Goal: Information Seeking & Learning: Learn about a topic

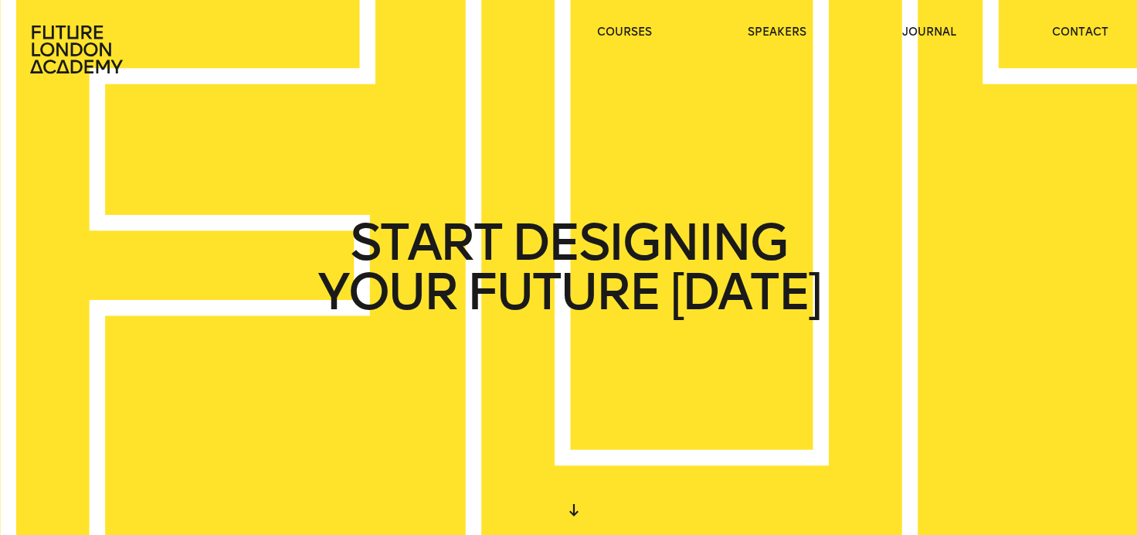
click at [922, 23] on header "courses speakers journal contact" at bounding box center [568, 37] width 1137 height 74
click at [921, 29] on link "journal" at bounding box center [929, 32] width 54 height 15
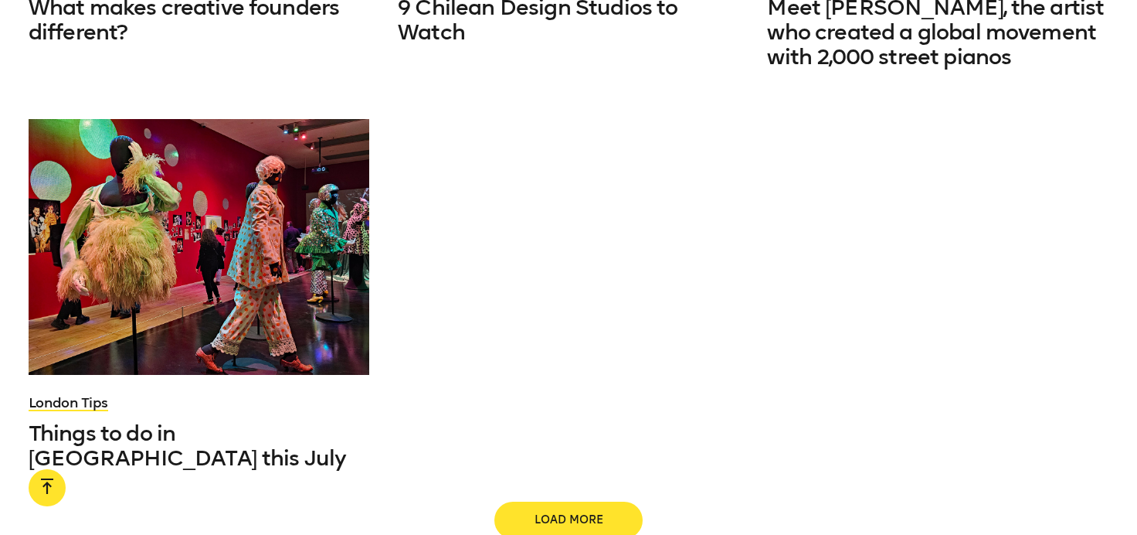
scroll to position [1719, 0]
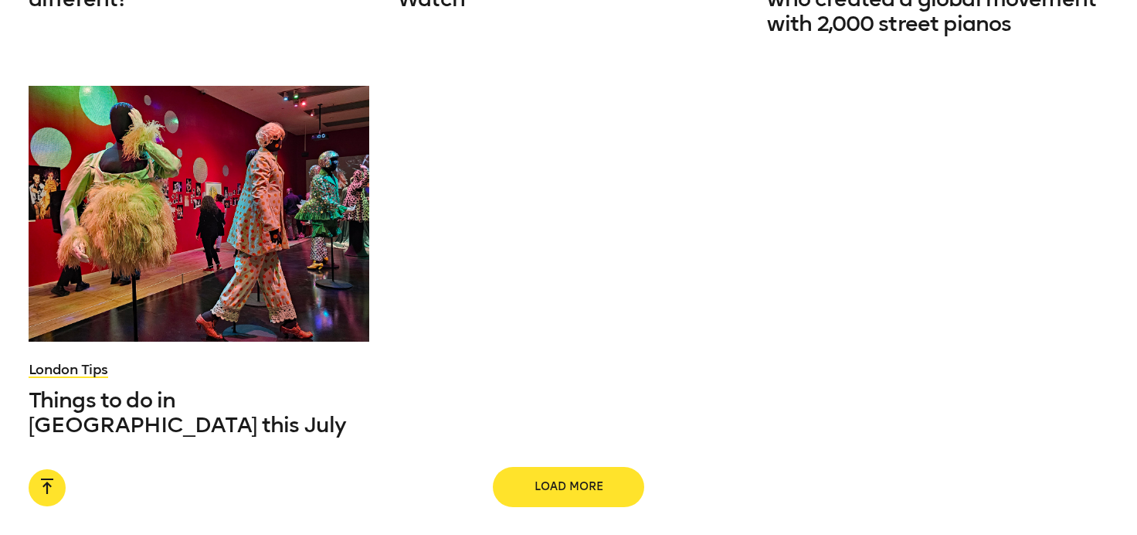
click at [527, 479] on span "Load more" at bounding box center [568, 486] width 99 height 15
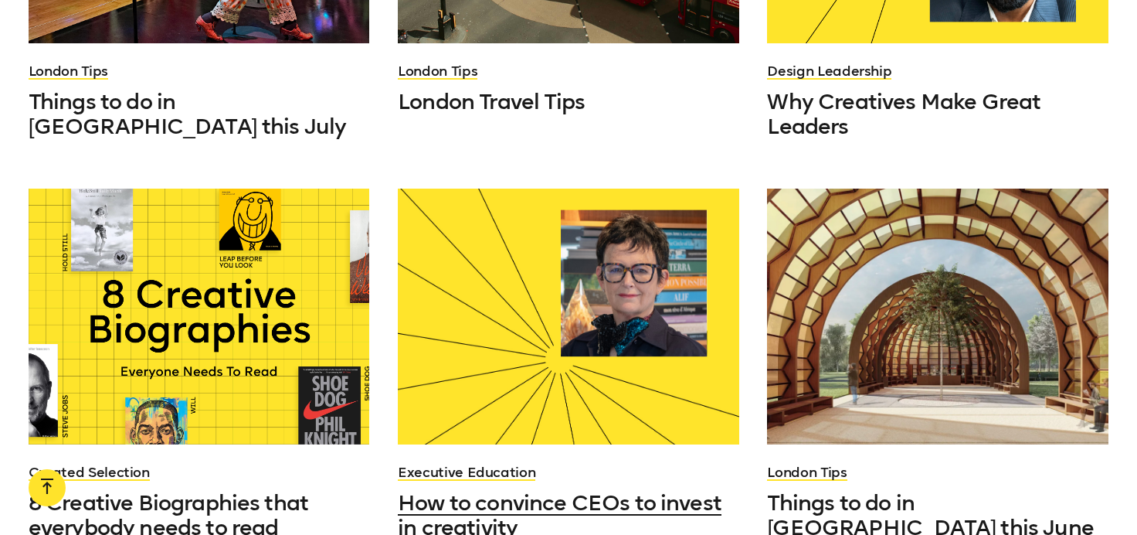
scroll to position [2097, 0]
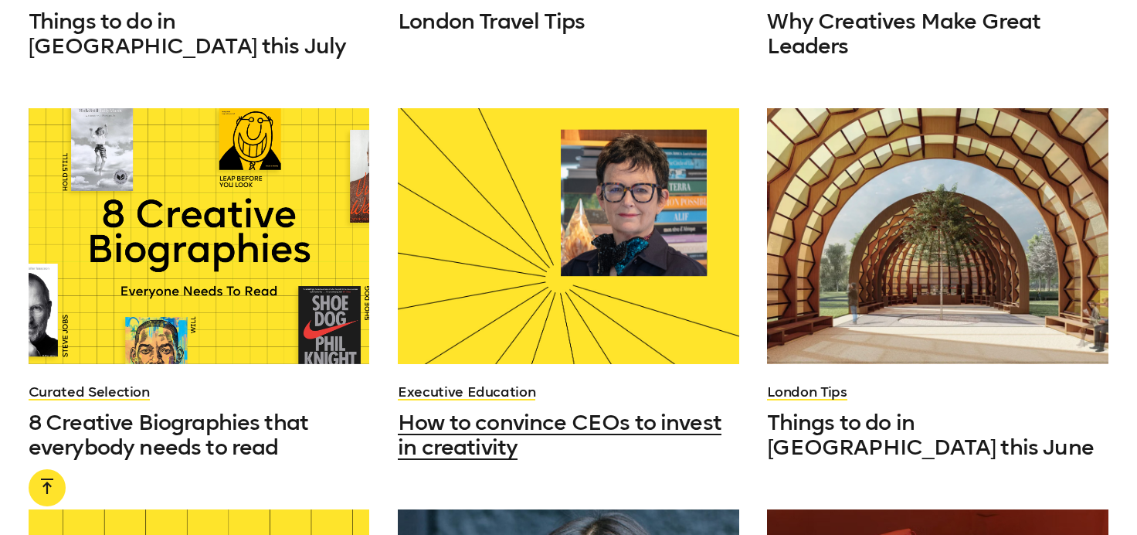
click at [573, 233] on div at bounding box center [568, 236] width 341 height 256
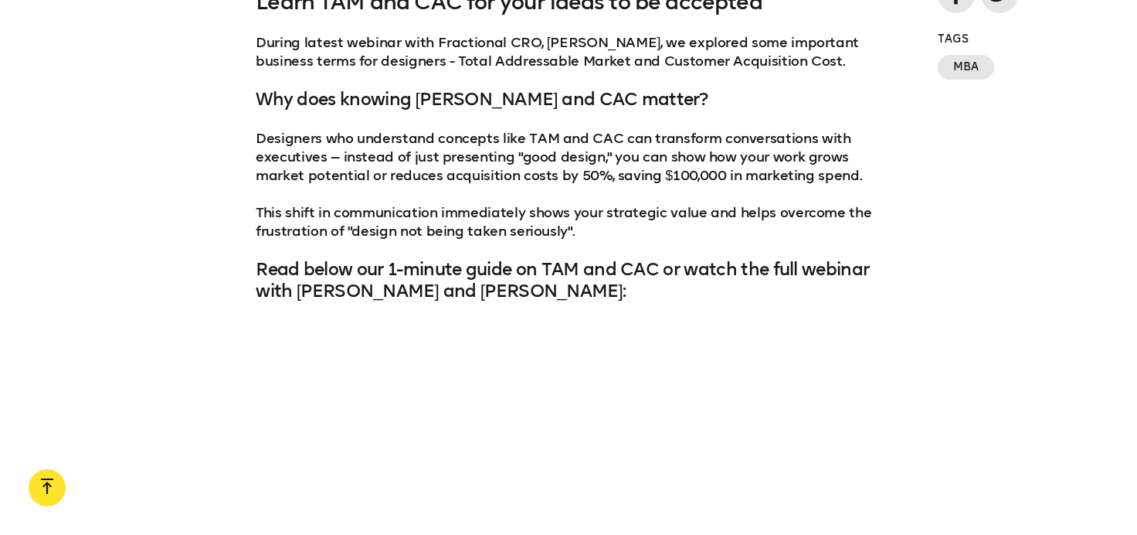
scroll to position [1165, 0]
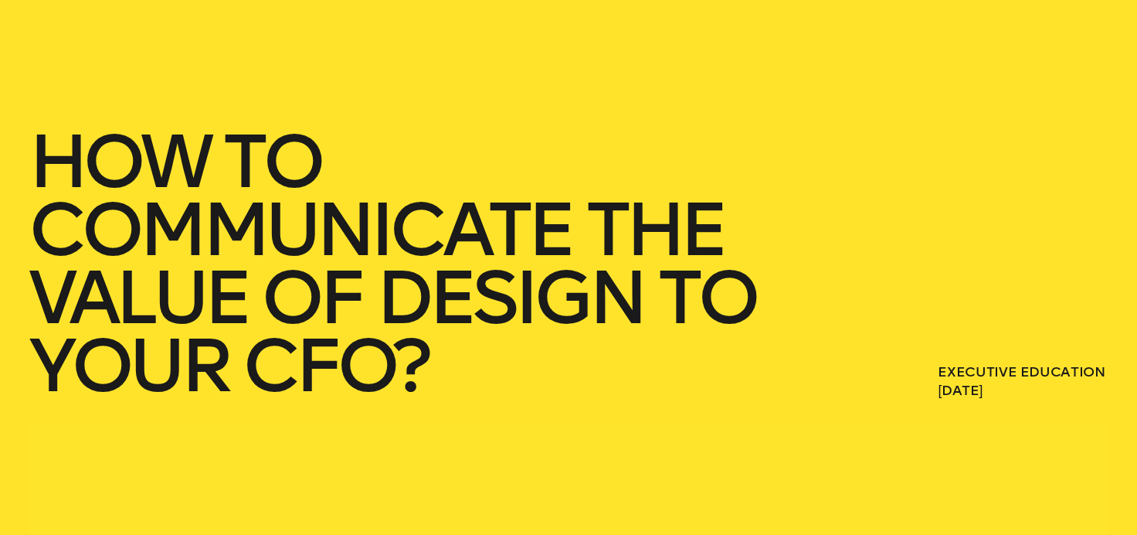
scroll to position [235, 0]
